Goal: Information Seeking & Learning: Find specific fact

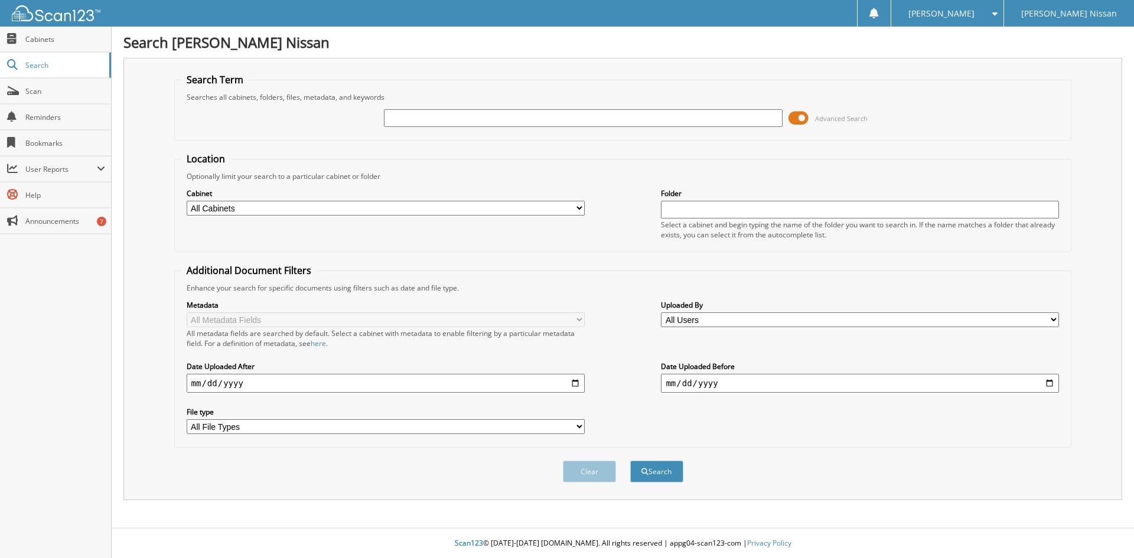
drag, startPoint x: 802, startPoint y: 115, endPoint x: 759, endPoint y: 122, distance: 43.7
click at [759, 122] on div "Advanced Search" at bounding box center [623, 118] width 885 height 32
click at [405, 120] on input "text" at bounding box center [583, 118] width 398 height 18
click at [412, 119] on input "text" at bounding box center [583, 118] width 398 height 18
click at [556, 124] on input "text" at bounding box center [583, 118] width 398 height 18
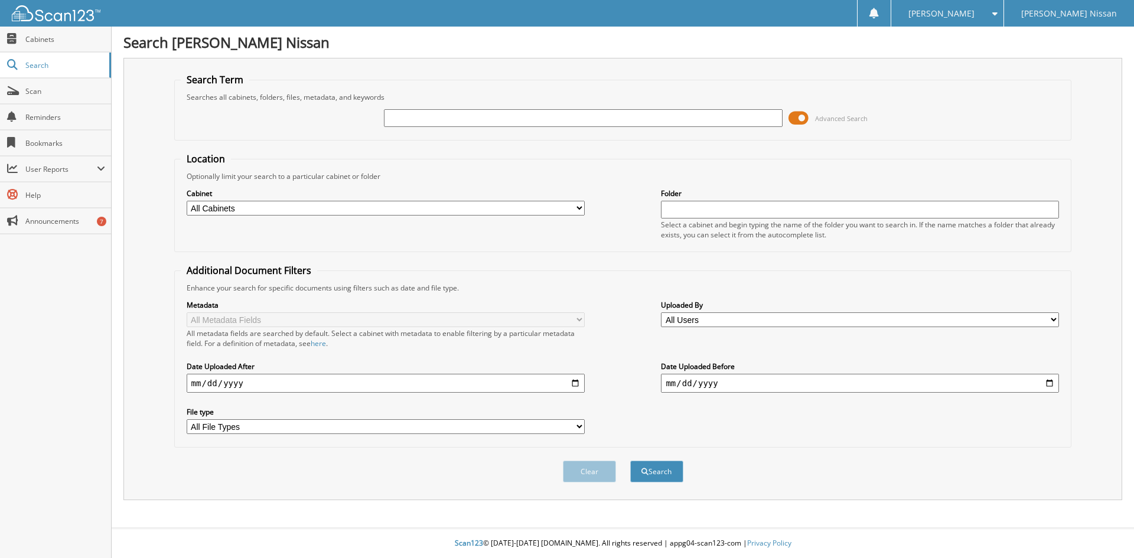
drag, startPoint x: 330, startPoint y: 182, endPoint x: 304, endPoint y: 53, distance: 131.4
drag, startPoint x: 304, startPoint y: 53, endPoint x: 528, endPoint y: 138, distance: 239.3
click at [538, 142] on form "Search Term Searches all cabinets, folders, files, metadata, and keywords Advan…" at bounding box center [623, 284] width 898 height 422
click at [398, 115] on input "text" at bounding box center [583, 118] width 398 height 18
type input "6139454"
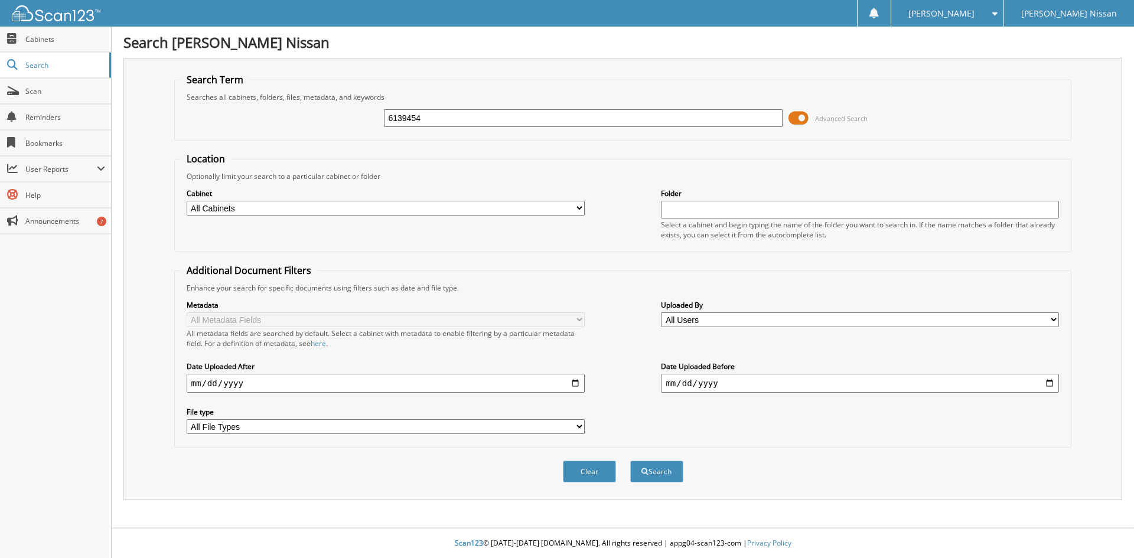
click at [630, 461] on button "Search" at bounding box center [656, 472] width 53 height 22
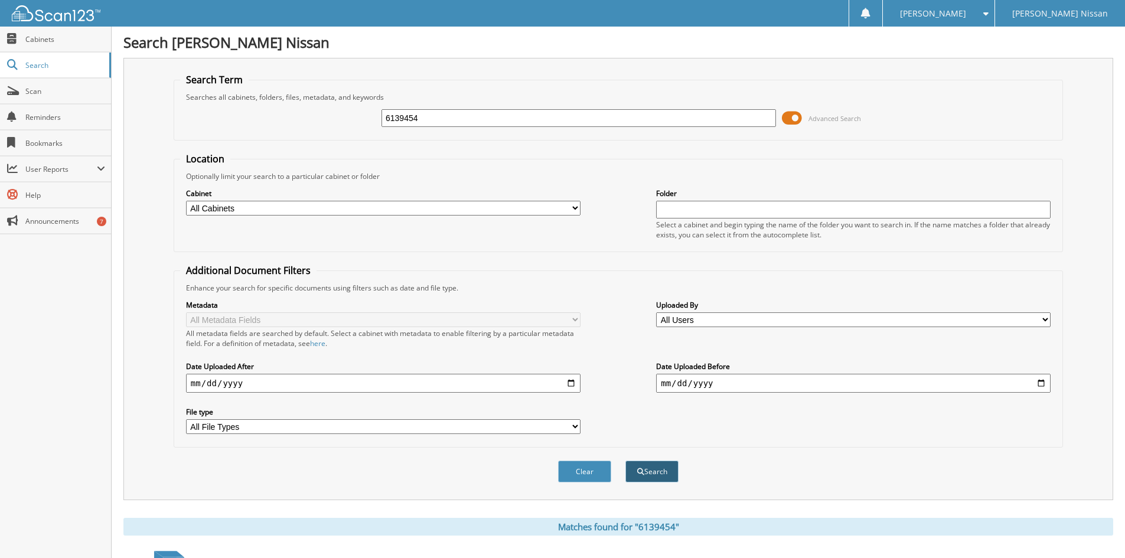
click at [652, 476] on button "Search" at bounding box center [652, 472] width 53 height 22
click at [718, 47] on h1 "Search [PERSON_NAME] Nissan" at bounding box center [618, 41] width 990 height 19
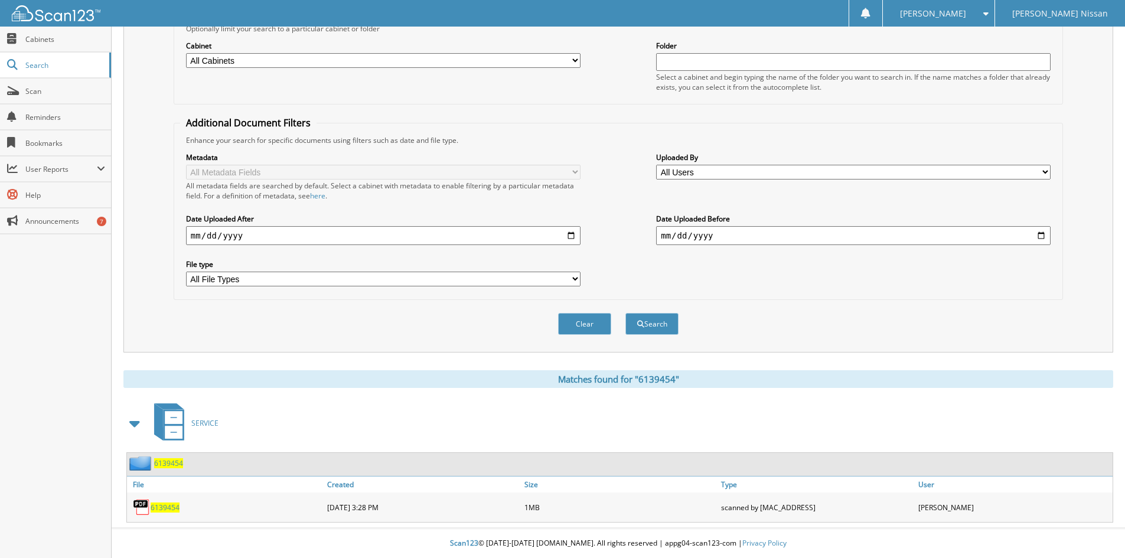
scroll to position [148, 0]
click at [167, 507] on span "6139454" at bounding box center [165, 508] width 29 height 10
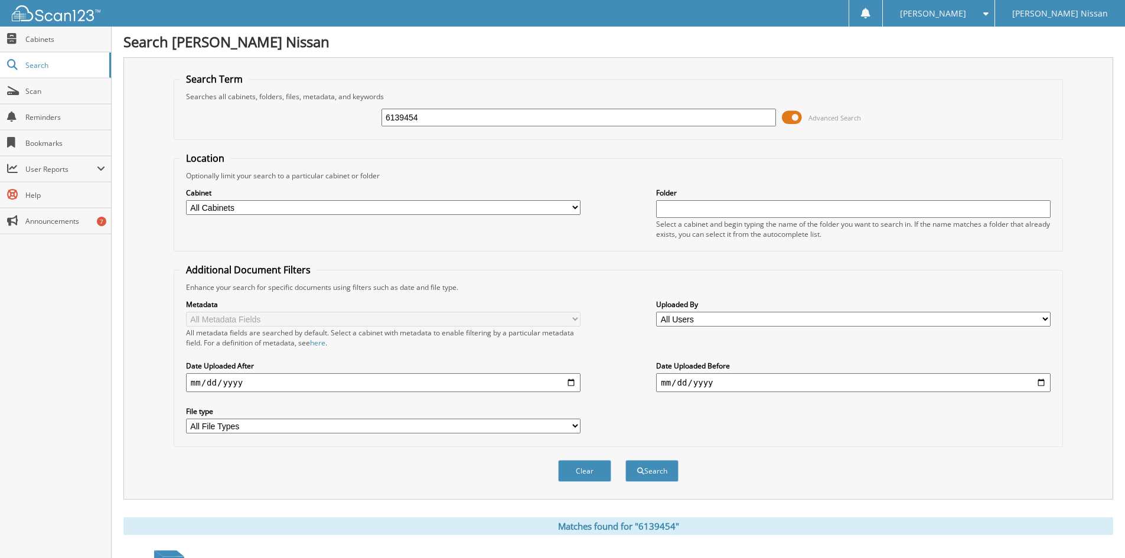
scroll to position [0, 0]
click at [461, 122] on input "6139454" at bounding box center [579, 118] width 395 height 18
type input "6"
type input "6139387"
click at [626, 461] on button "Search" at bounding box center [652, 472] width 53 height 22
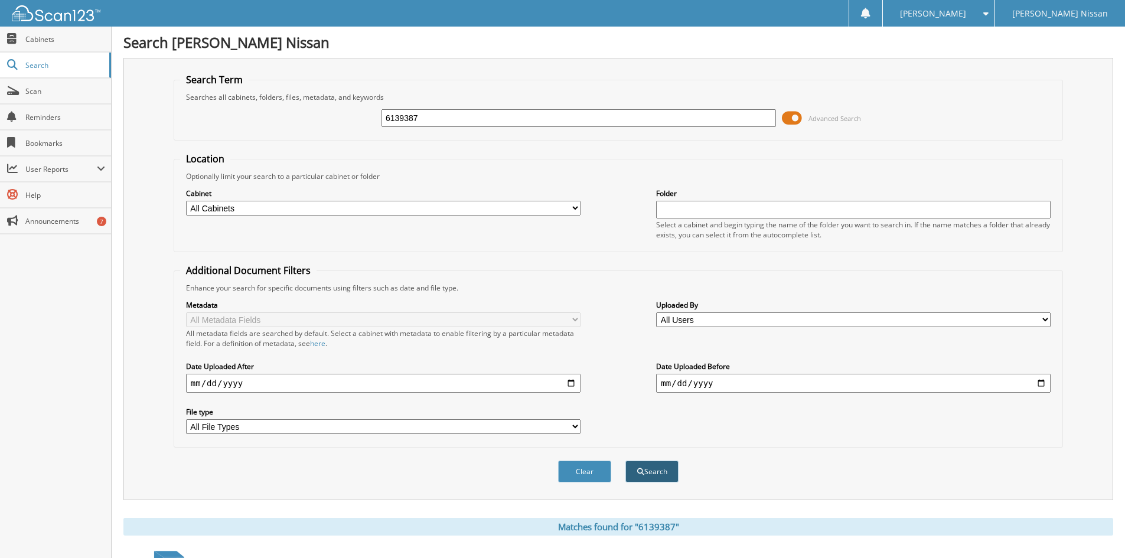
click at [650, 475] on button "Search" at bounding box center [652, 472] width 53 height 22
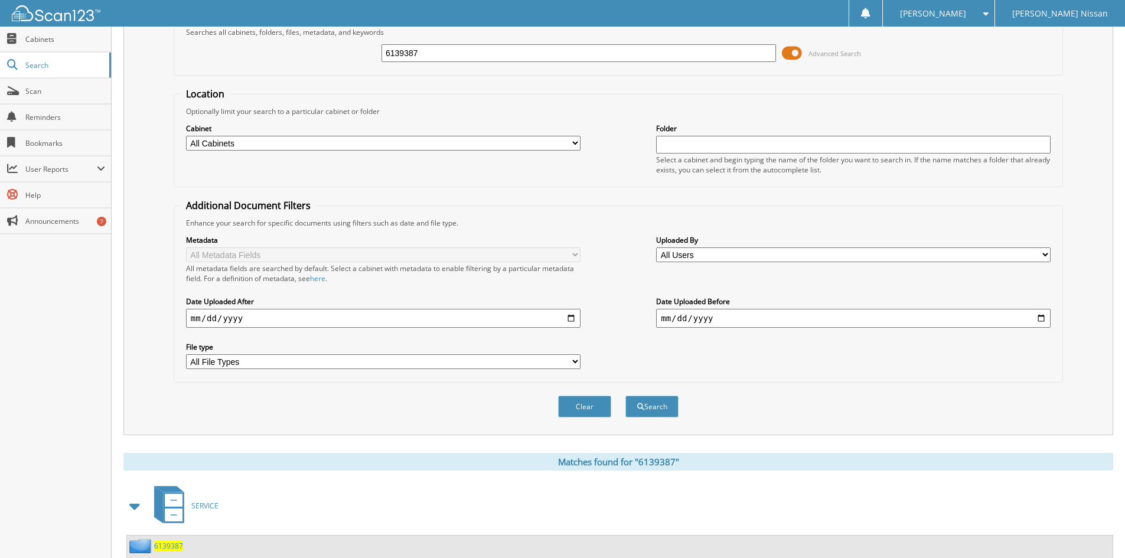
scroll to position [148, 0]
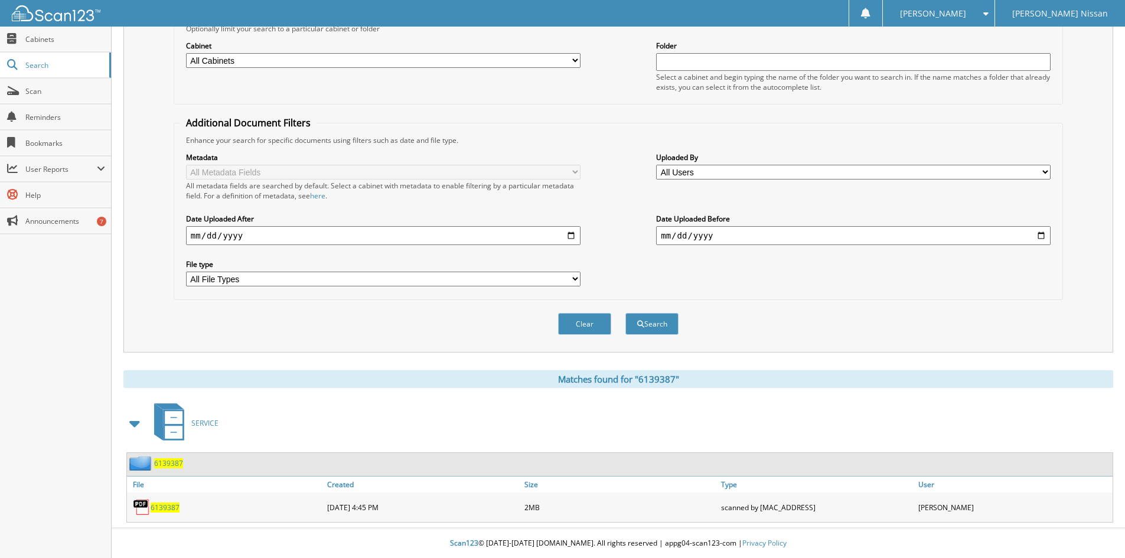
click at [170, 511] on span "6139387" at bounding box center [165, 508] width 29 height 10
